Goal: Find specific page/section: Find specific page/section

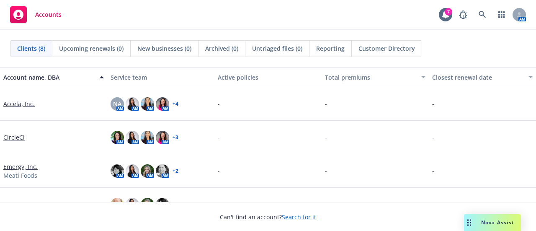
click at [27, 34] on div "Clients (8) Upcoming renewals (0) New businesses (0) Archived (0) Untriaged fil…" at bounding box center [268, 48] width 536 height 37
